Goal: Transaction & Acquisition: Purchase product/service

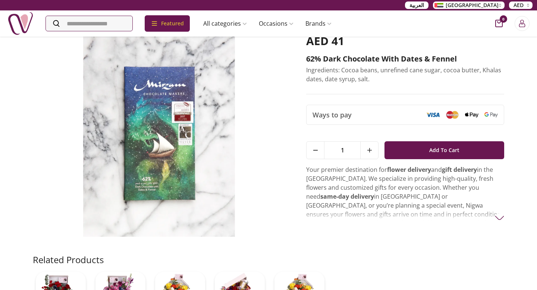
scroll to position [1, 0]
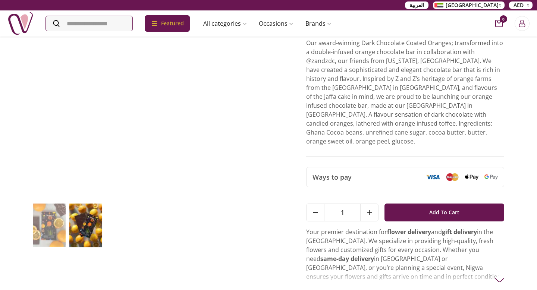
scroll to position [72, 0]
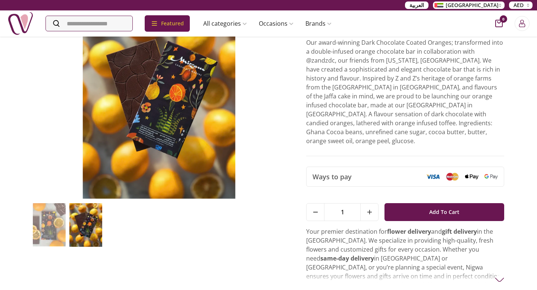
click at [500, 275] on img at bounding box center [499, 279] width 9 height 9
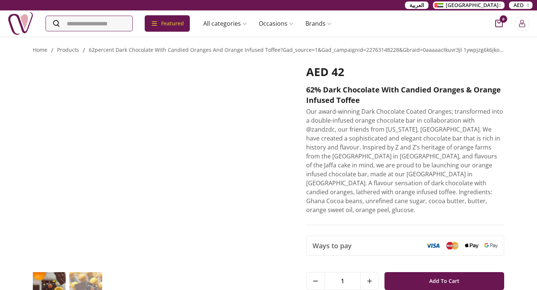
scroll to position [0, 0]
